Goal: Task Accomplishment & Management: Complete application form

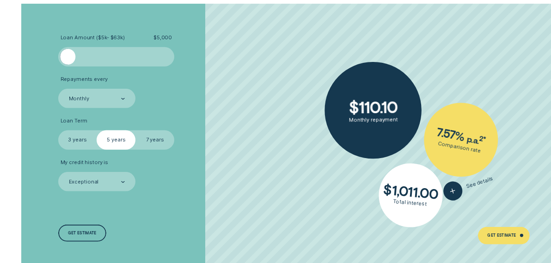
scroll to position [1340, 0]
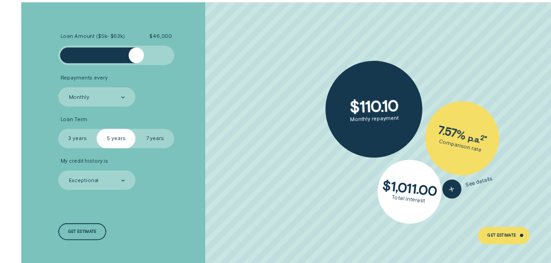
click at [135, 56] on div at bounding box center [116, 56] width 97 height 16
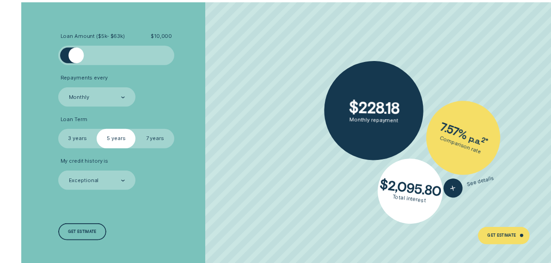
drag, startPoint x: 140, startPoint y: 57, endPoint x: 77, endPoint y: 61, distance: 63.4
click at [77, 61] on div at bounding box center [76, 56] width 16 height 16
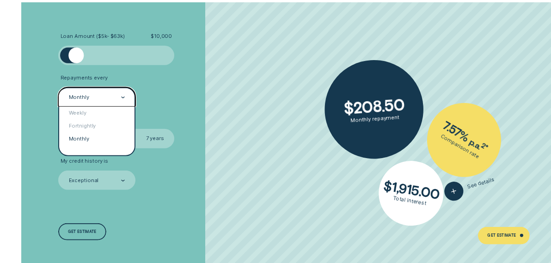
click at [124, 97] on div "Monthly" at bounding box center [96, 96] width 77 height 19
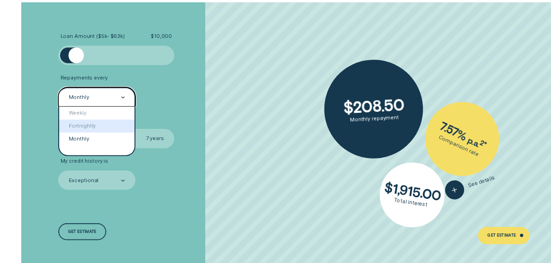
click at [114, 128] on div "Fortnightly" at bounding box center [96, 126] width 75 height 13
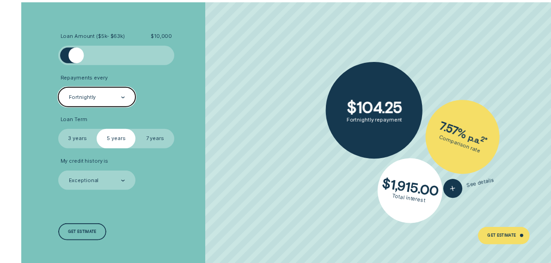
click at [122, 98] on div at bounding box center [123, 97] width 4 height 18
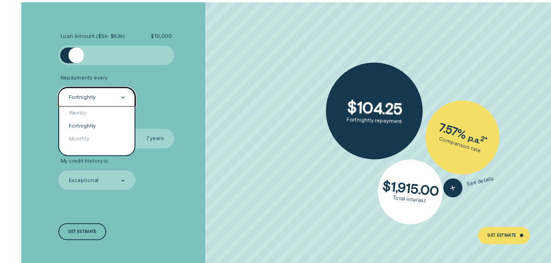
click at [122, 98] on div at bounding box center [123, 97] width 4 height 18
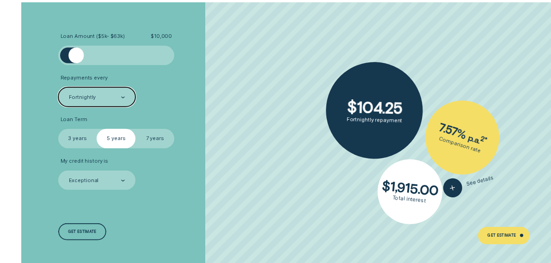
click at [78, 145] on label "3 years" at bounding box center [77, 138] width 39 height 19
click at [58, 129] on input "3 years" at bounding box center [58, 129] width 0 height 0
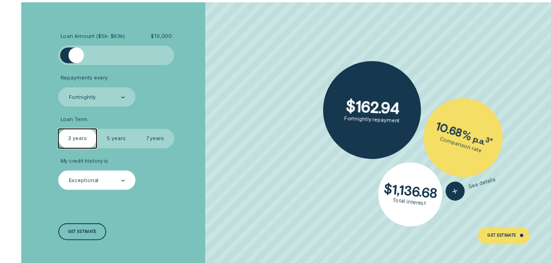
click at [121, 184] on div at bounding box center [123, 180] width 4 height 18
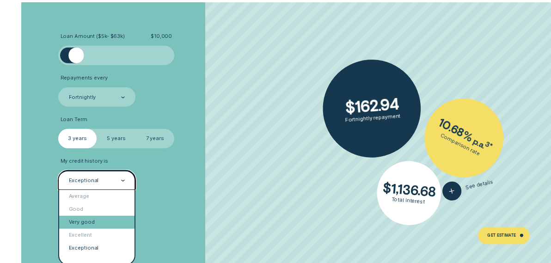
click at [102, 224] on div "Very good" at bounding box center [96, 222] width 75 height 13
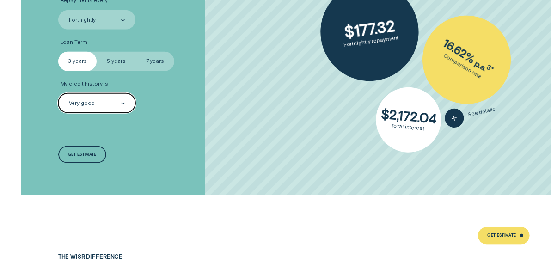
scroll to position [1433, 0]
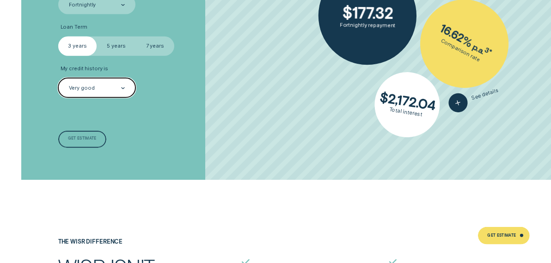
click at [86, 142] on div "Get estimate" at bounding box center [82, 140] width 48 height 18
